Goal: Task Accomplishment & Management: Use online tool/utility

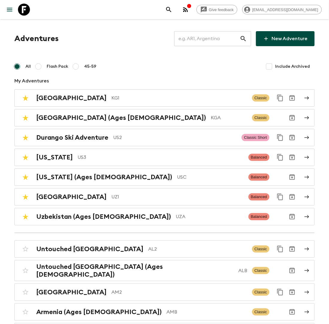
click at [134, 33] on div "Adventures ​ New Adventure" at bounding box center [164, 38] width 300 height 15
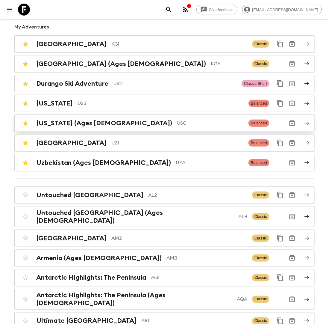
scroll to position [50, 0]
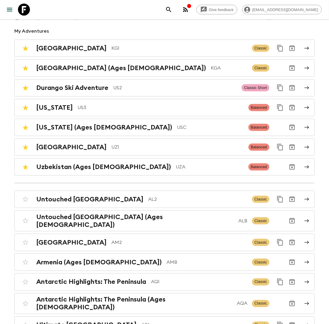
click at [117, 95] on div "Durango Ski Adventure US2 Classic Short" at bounding box center [164, 87] width 300 height 17
click at [117, 88] on p "US2" at bounding box center [175, 87] width 124 height 7
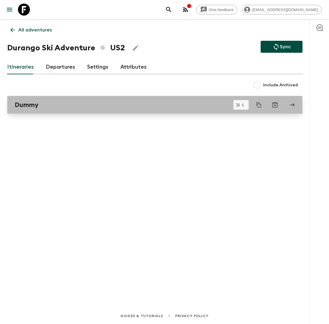
click at [102, 98] on link "Dummy" at bounding box center [154, 105] width 295 height 18
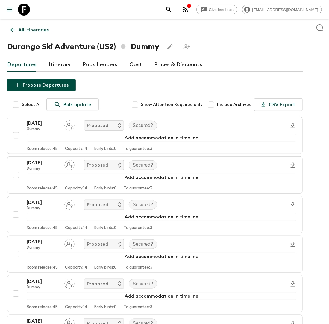
click at [16, 105] on input "Select All" at bounding box center [16, 104] width 12 height 12
checkbox input "true"
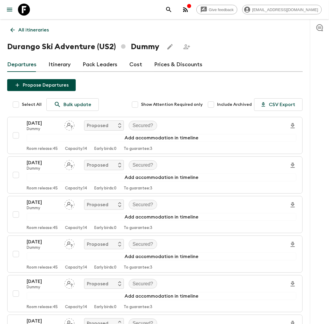
checkbox input "true"
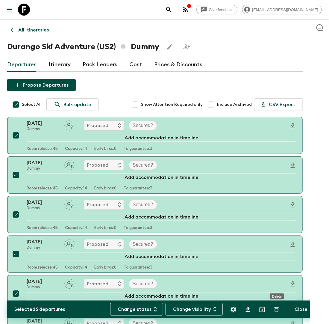
click at [275, 310] on icon "Delete" at bounding box center [276, 309] width 7 height 7
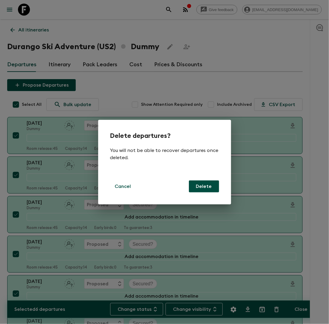
click at [209, 185] on button "Delete" at bounding box center [204, 186] width 30 height 12
checkbox input "false"
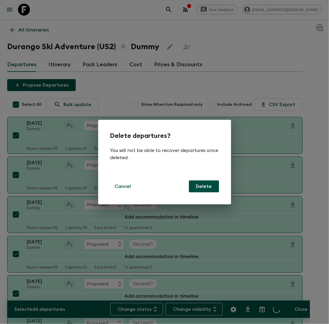
checkbox input "false"
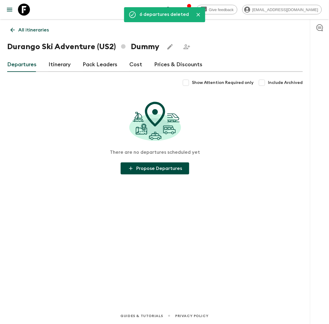
click at [171, 167] on button "Propose Departures" at bounding box center [155, 168] width 69 height 12
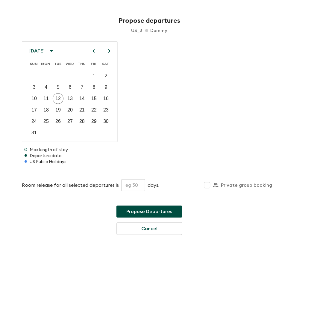
click at [131, 186] on input "text" at bounding box center [133, 185] width 24 height 12
type input "60"
click at [108, 52] on icon "Next month" at bounding box center [109, 50] width 7 height 7
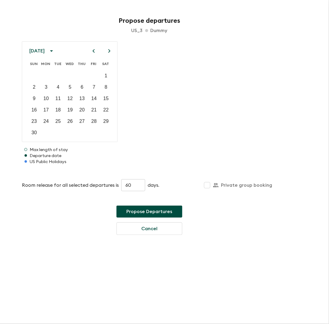
click at [108, 52] on icon "Next month" at bounding box center [109, 50] width 7 height 7
click at [36, 121] on p "25" at bounding box center [33, 121] width 5 height 7
click at [109, 47] on icon "Next month" at bounding box center [109, 50] width 7 height 7
click at [36, 76] on button "1" at bounding box center [34, 75] width 11 height 11
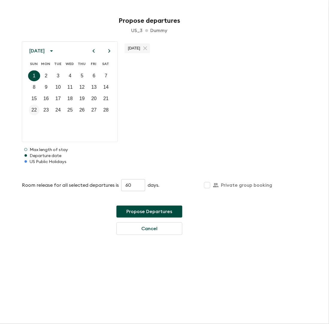
click at [36, 110] on p "22" at bounding box center [33, 109] width 5 height 7
click at [108, 48] on icon "Next month" at bounding box center [109, 50] width 7 height 7
click at [36, 77] on button "1" at bounding box center [34, 75] width 11 height 11
click at [148, 212] on button "Propose Departures" at bounding box center [149, 211] width 66 height 12
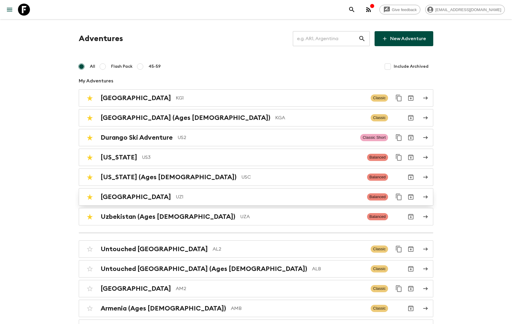
click at [179, 196] on p "UZ1" at bounding box center [269, 196] width 186 height 7
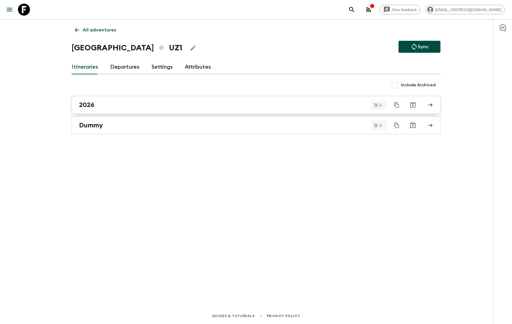
click at [140, 107] on div "2026" at bounding box center [250, 105] width 342 height 8
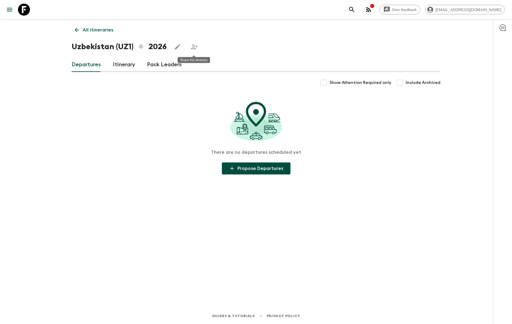
click at [191, 49] on icon "Share this itinerary" at bounding box center [194, 46] width 7 height 5
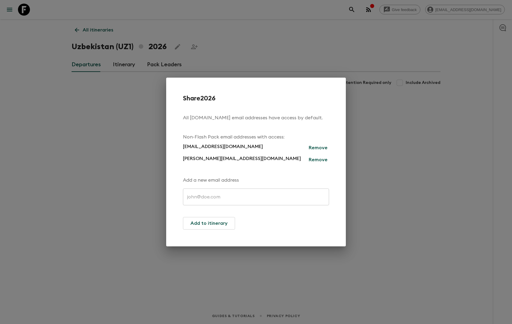
click at [262, 57] on div "Share 2026 All [DOMAIN_NAME] email addresses have access by default. Non-Flash …" at bounding box center [256, 162] width 512 height 324
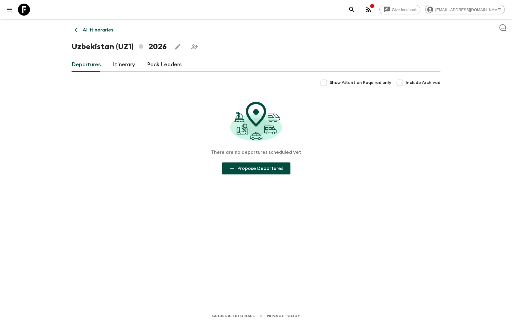
click at [124, 65] on link "Itinerary" at bounding box center [124, 64] width 22 height 14
